Goal: Information Seeking & Learning: Learn about a topic

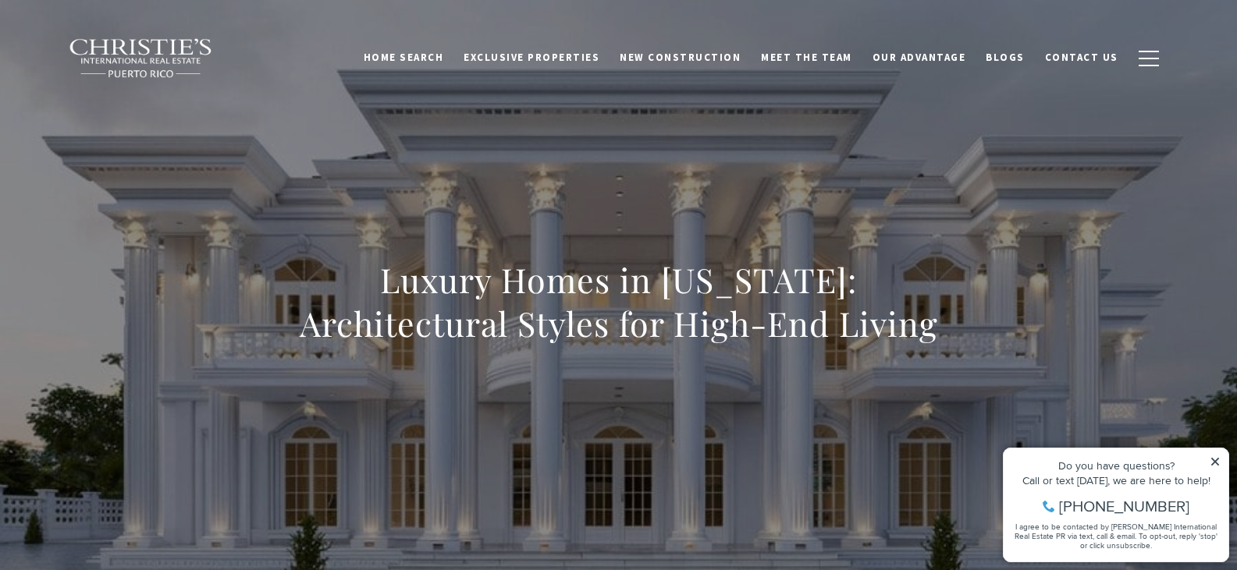
click at [1216, 461] on icon at bounding box center [1215, 462] width 8 height 8
click at [765, 374] on div "Luxury Homes in Puerto Rico: Architectural Styles for High-End Living" at bounding box center [619, 312] width 1092 height 468
drag, startPoint x: 1211, startPoint y: 460, endPoint x: 2207, endPoint y: 885, distance: 1082.6
click at [1211, 460] on icon at bounding box center [1214, 461] width 11 height 11
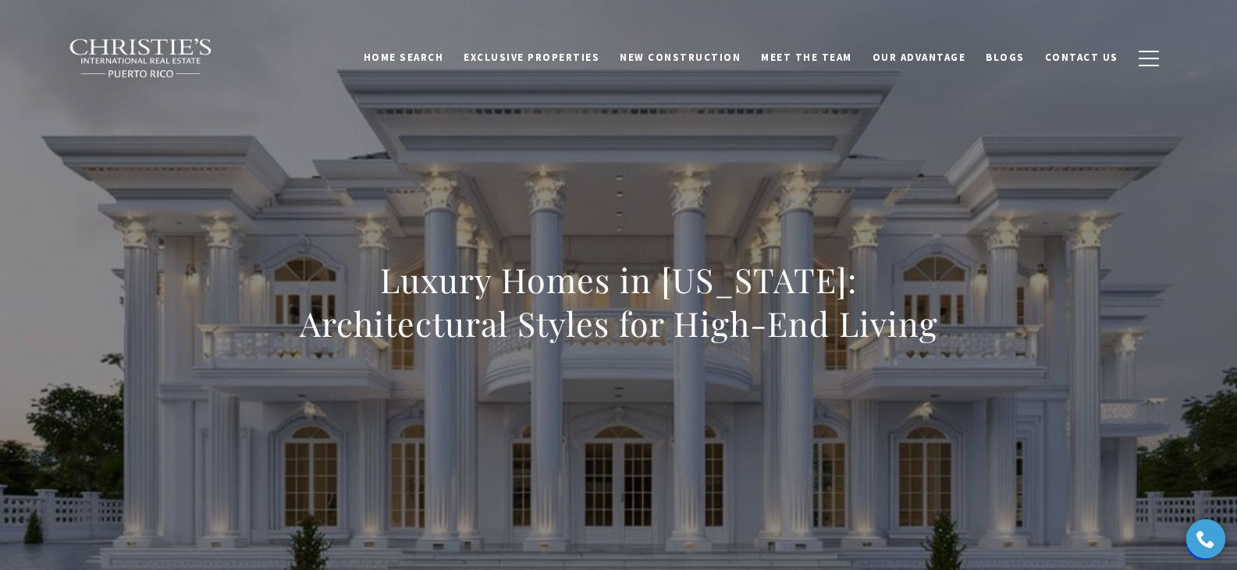
click at [871, 386] on div "Luxury Homes in Puerto Rico: Architectural Styles for High-End Living" at bounding box center [619, 312] width 1092 height 468
click at [630, 364] on div "Luxury Homes in Puerto Rico: Architectural Styles for High-End Living" at bounding box center [619, 312] width 688 height 108
click at [603, 346] on div "Luxury Homes in Puerto Rico: Architectural Styles for High-End Living" at bounding box center [619, 312] width 688 height 108
click at [727, 271] on h1 "Luxury Homes in Puerto Rico: Architectural Styles for High-End Living" at bounding box center [619, 301] width 688 height 87
click at [628, 301] on h1 "Luxury Homes in Puerto Rico: Architectural Styles for High-End Living" at bounding box center [619, 301] width 688 height 87
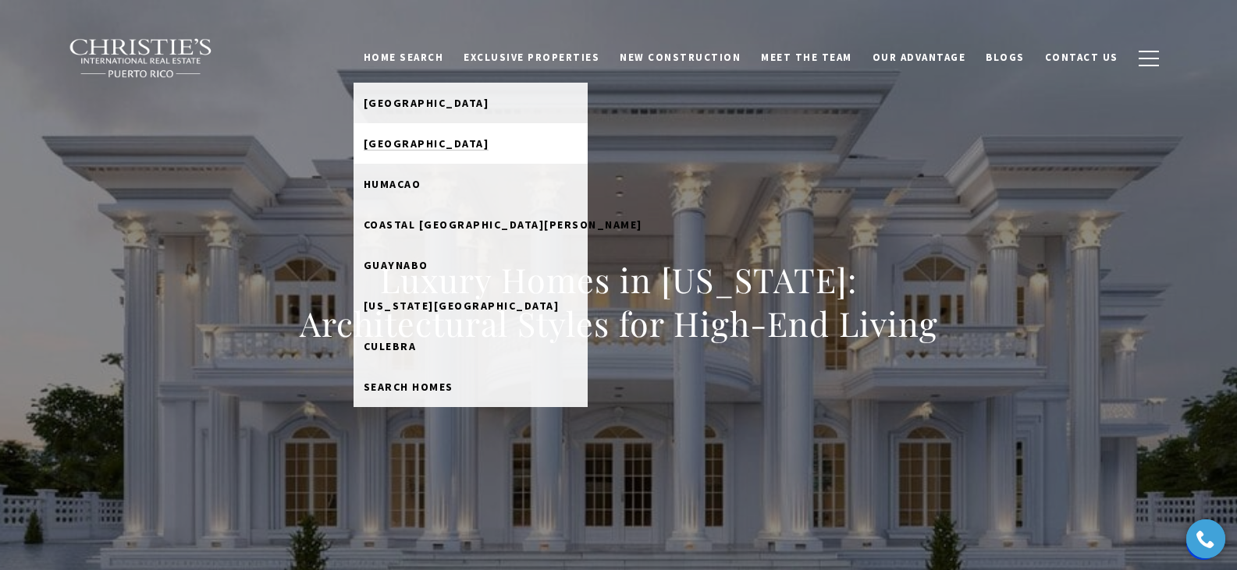
click at [436, 142] on span "[GEOGRAPHIC_DATA]" at bounding box center [427, 144] width 126 height 14
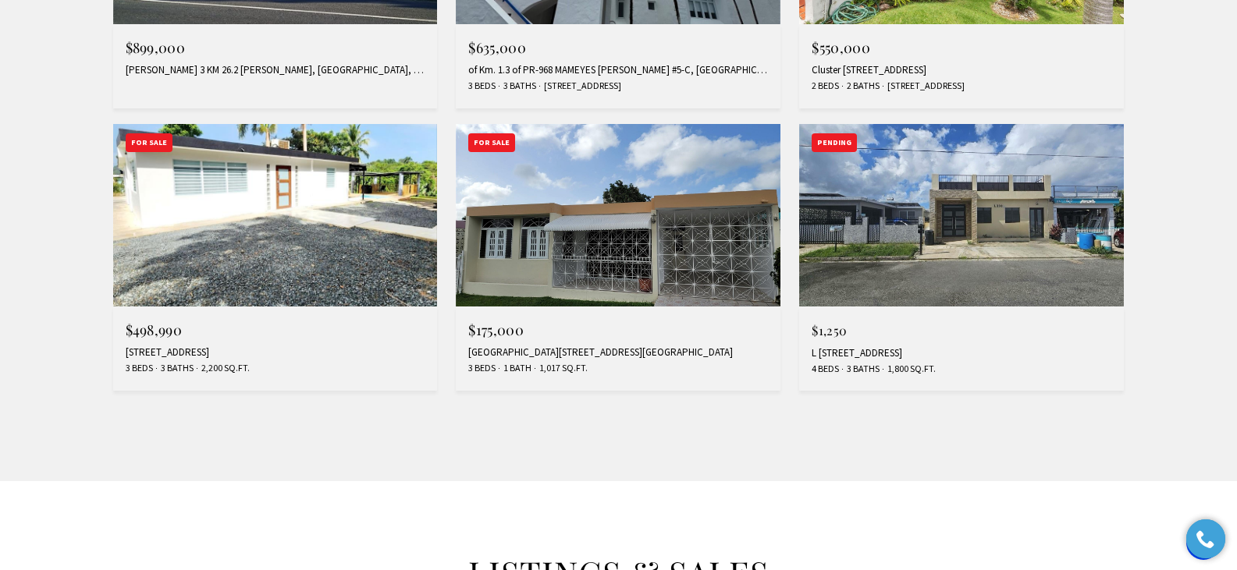
scroll to position [858, 0]
